Goal: Transaction & Acquisition: Purchase product/service

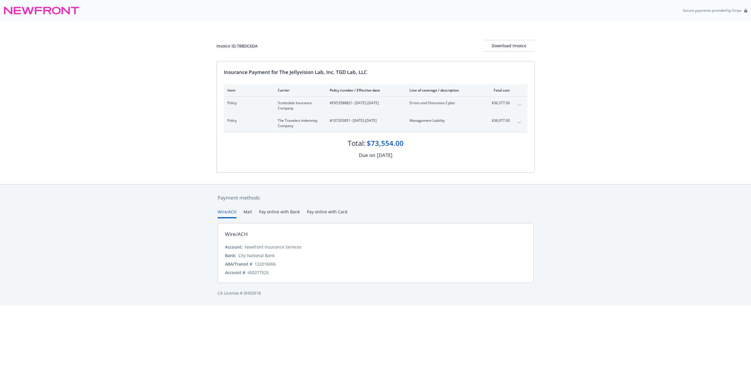
click at [249, 209] on button "Mail" at bounding box center [247, 214] width 9 height 10
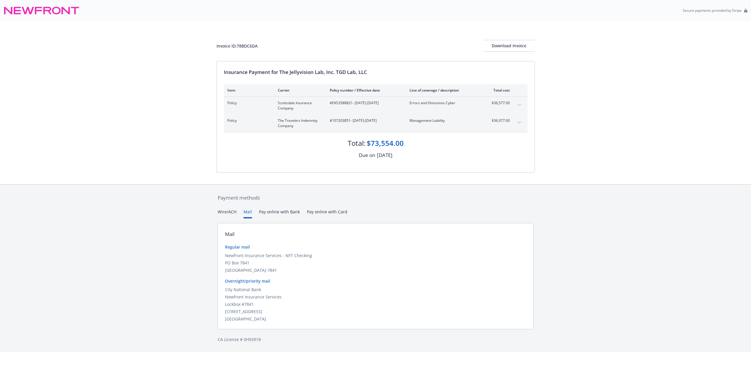
click at [273, 209] on button "Pay online with Bank" at bounding box center [279, 214] width 41 height 10
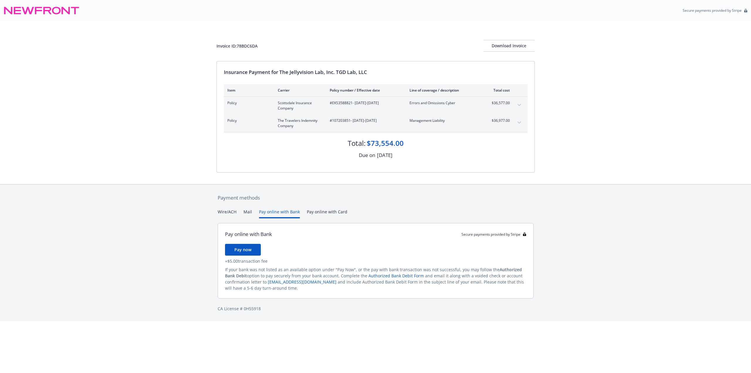
click at [322, 210] on button "Pay online with Card" at bounding box center [327, 214] width 40 height 10
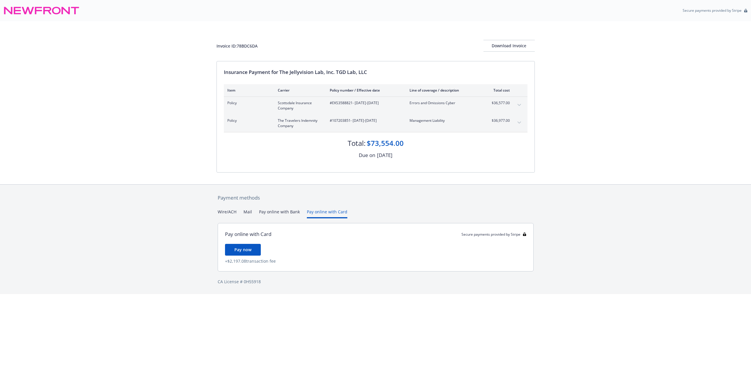
click at [294, 209] on button "Pay online with Bank" at bounding box center [279, 214] width 41 height 10
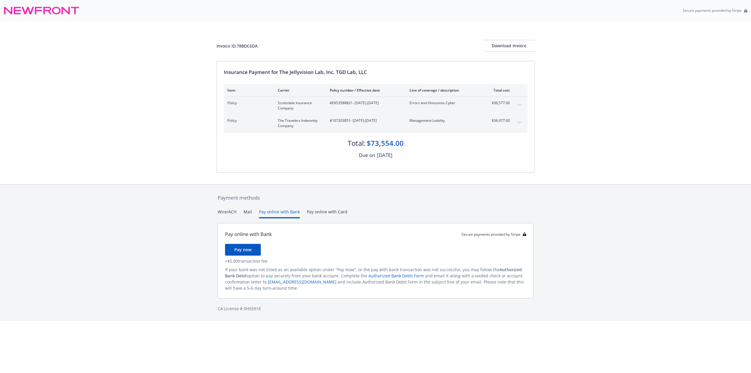
click at [295, 283] on link "[EMAIL_ADDRESS][DOMAIN_NAME]" at bounding box center [302, 282] width 69 height 6
click at [519, 240] on div "Pay online with Bank Secure payments provided by Stripe Pay now + $5.00 transac…" at bounding box center [376, 260] width 316 height 75
drag, startPoint x: 266, startPoint y: 282, endPoint x: 301, endPoint y: 281, distance: 35.2
click at [301, 281] on div "If your bank was not listed as an available option under "Pay Now", or the pay …" at bounding box center [375, 278] width 301 height 25
copy link "[EMAIL_ADDRESS][DOMAIN_NAME]"
